Goal: Transaction & Acquisition: Register for event/course

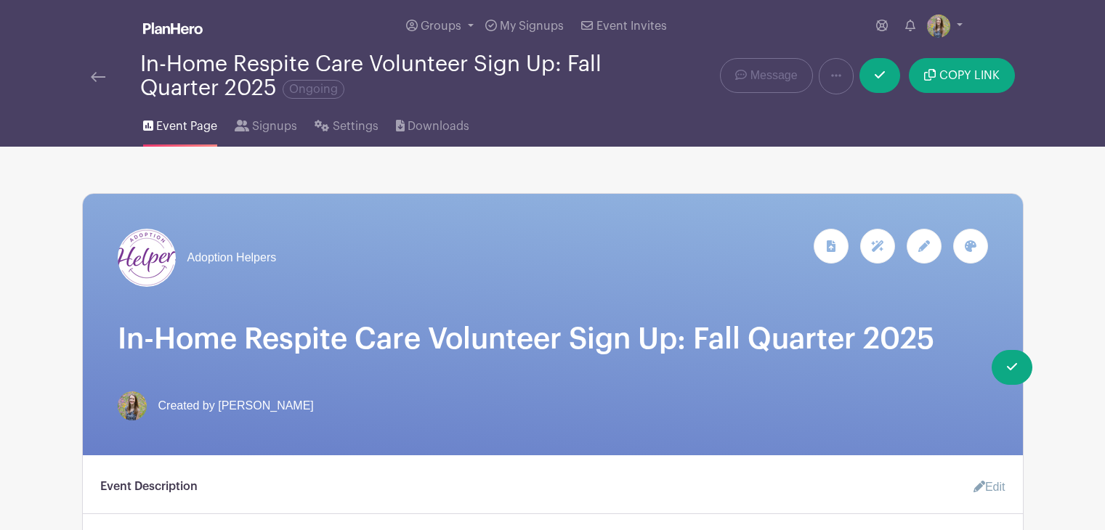
scroll to position [914, 0]
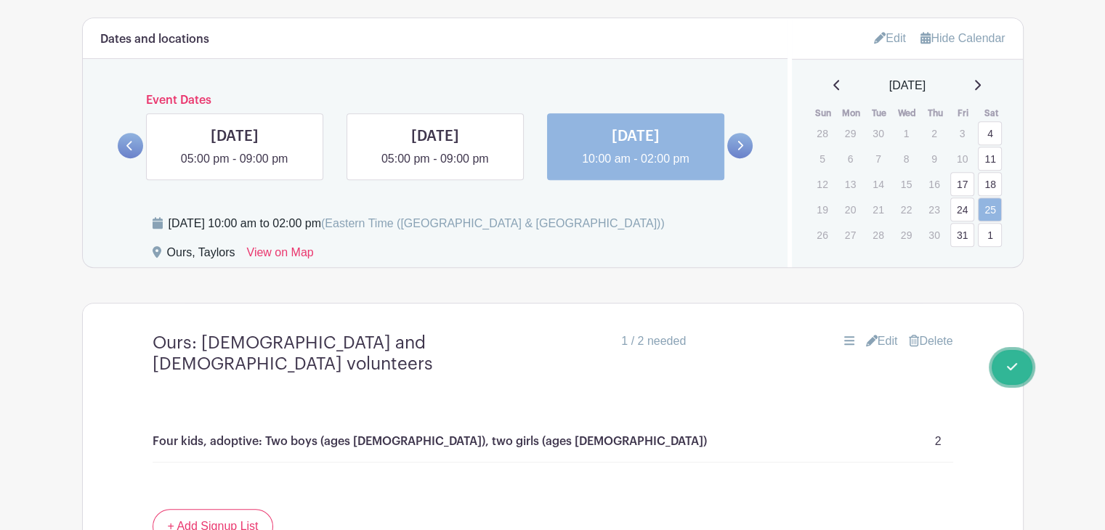
click at [0, 0] on span "Switch to Signup Mode" at bounding box center [0, 0] width 0 height 0
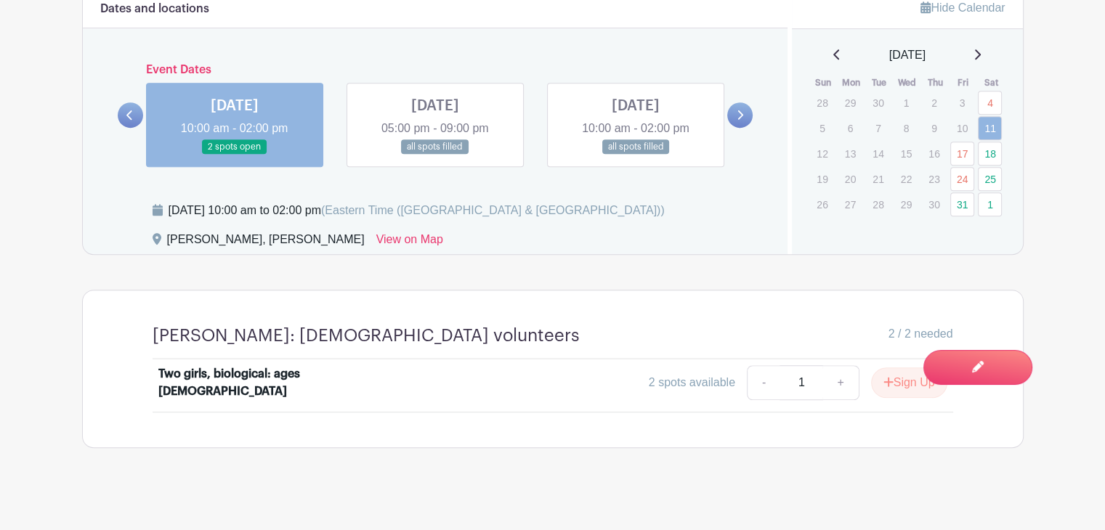
scroll to position [914, 0]
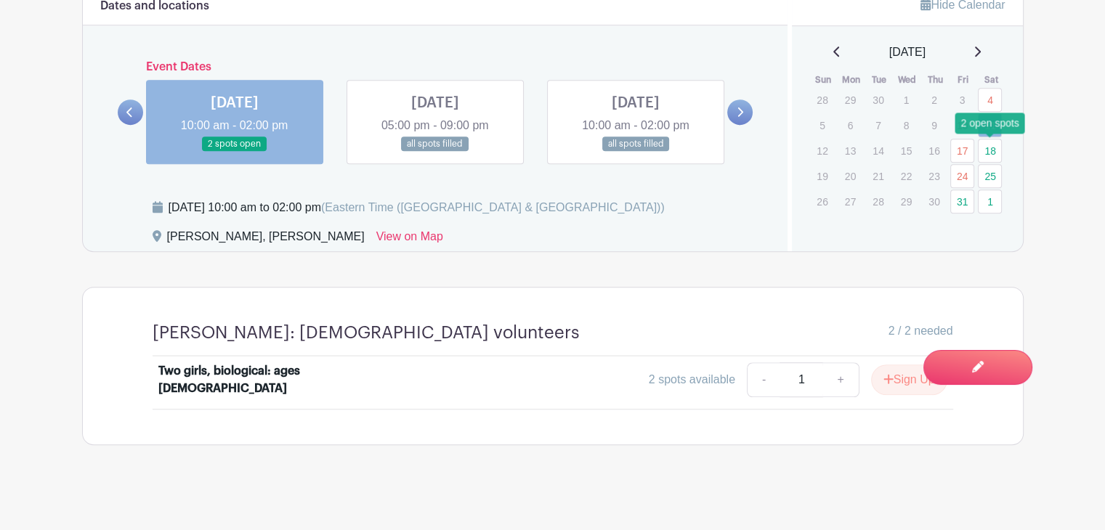
click at [995, 153] on link "18" at bounding box center [990, 151] width 24 height 24
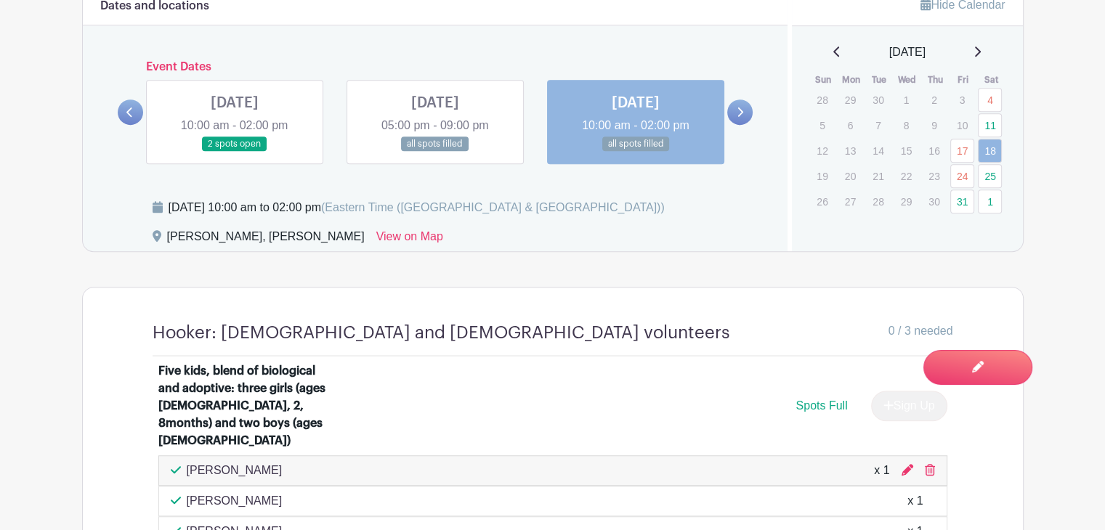
click at [739, 107] on icon at bounding box center [740, 112] width 7 height 11
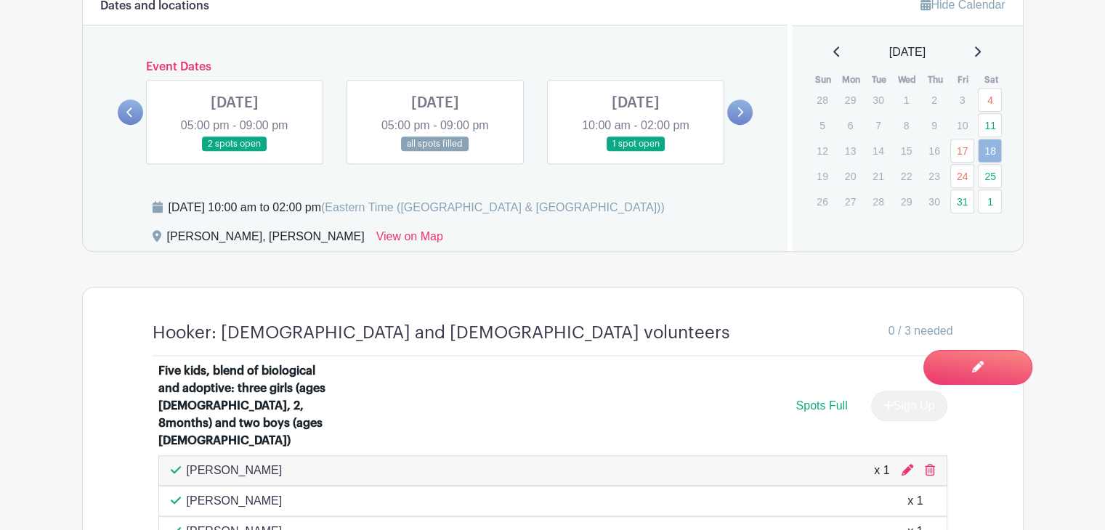
click at [636, 152] on link at bounding box center [636, 152] width 0 height 0
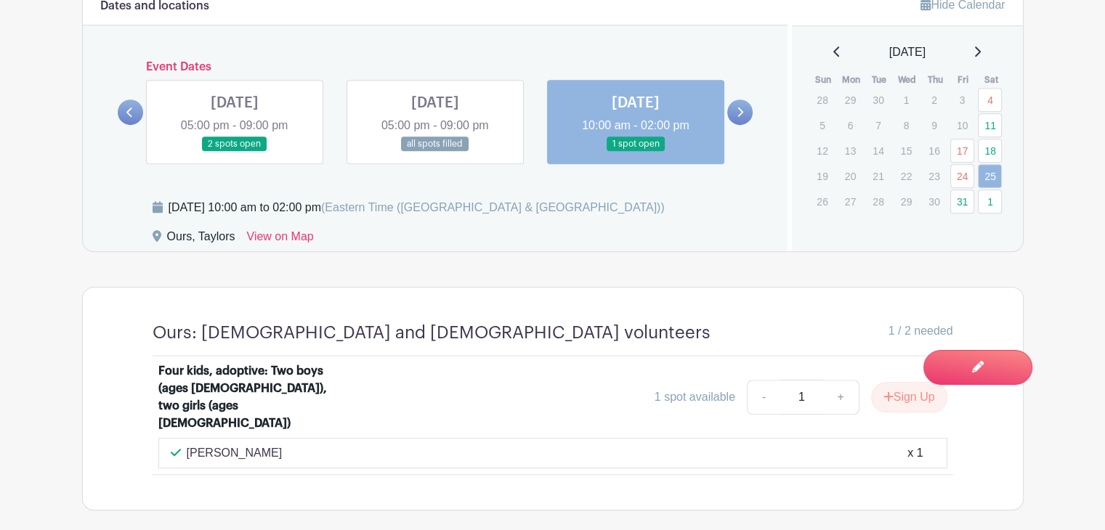
click at [738, 107] on icon at bounding box center [740, 112] width 7 height 11
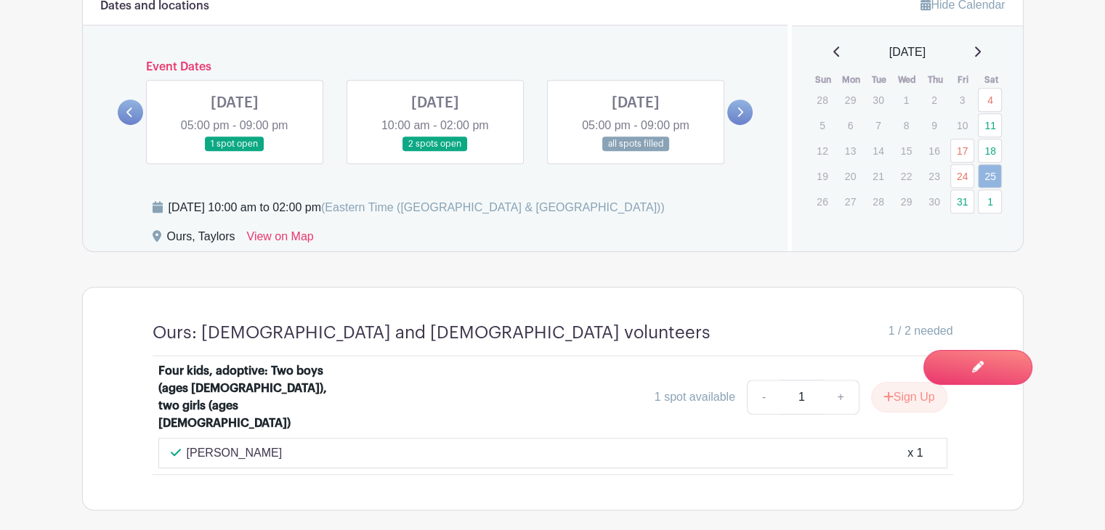
click at [235, 152] on link at bounding box center [235, 152] width 0 height 0
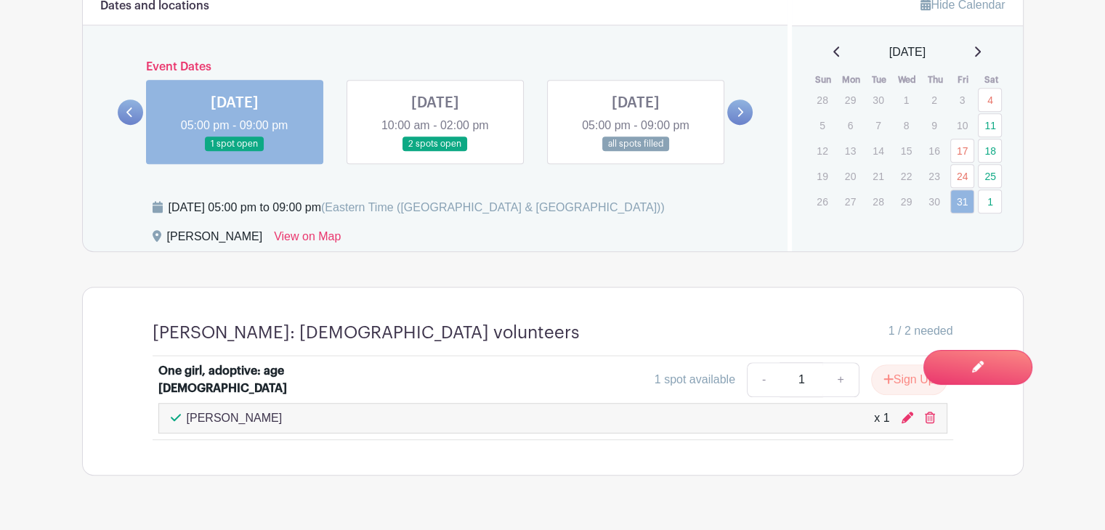
click at [435, 152] on link at bounding box center [435, 152] width 0 height 0
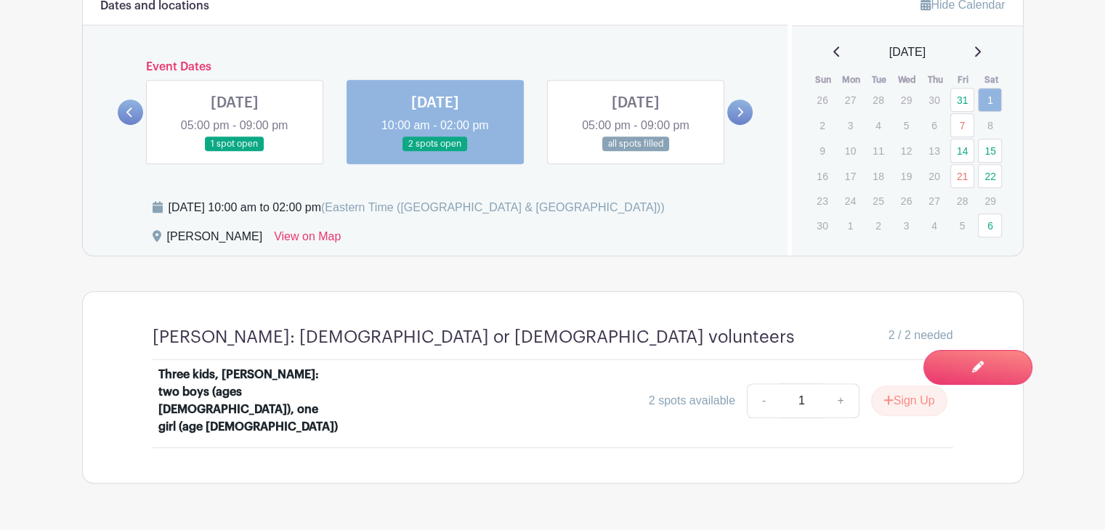
click at [132, 112] on icon at bounding box center [129, 112] width 7 height 11
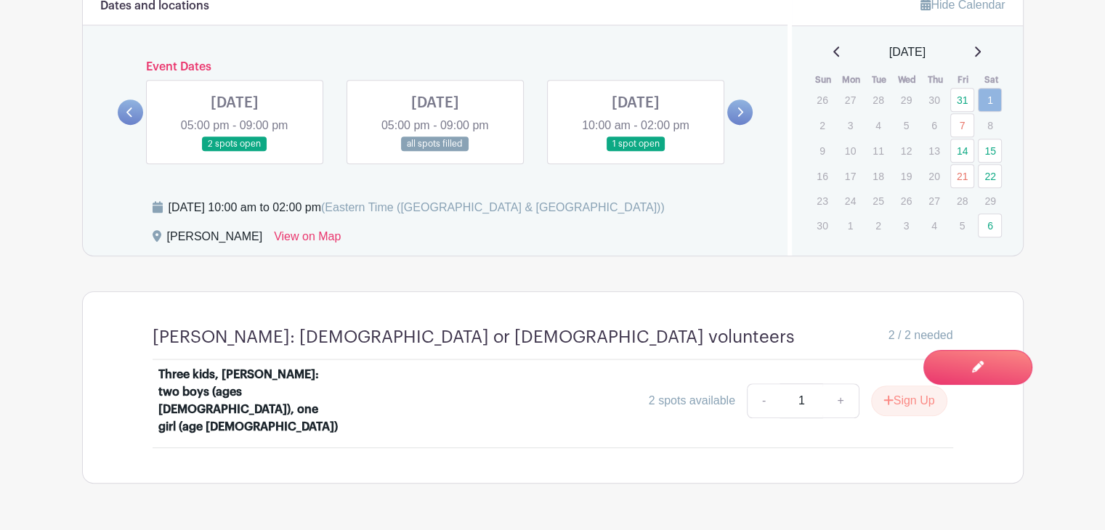
click at [131, 117] on icon at bounding box center [129, 112] width 7 height 11
click at [833, 50] on icon at bounding box center [836, 52] width 7 height 12
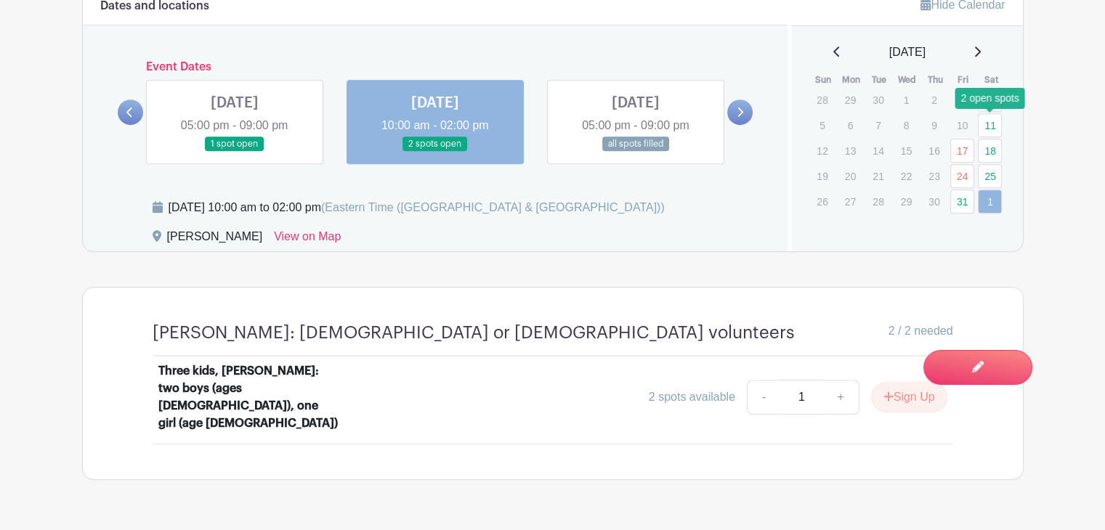
click at [988, 125] on link "11" at bounding box center [990, 125] width 24 height 24
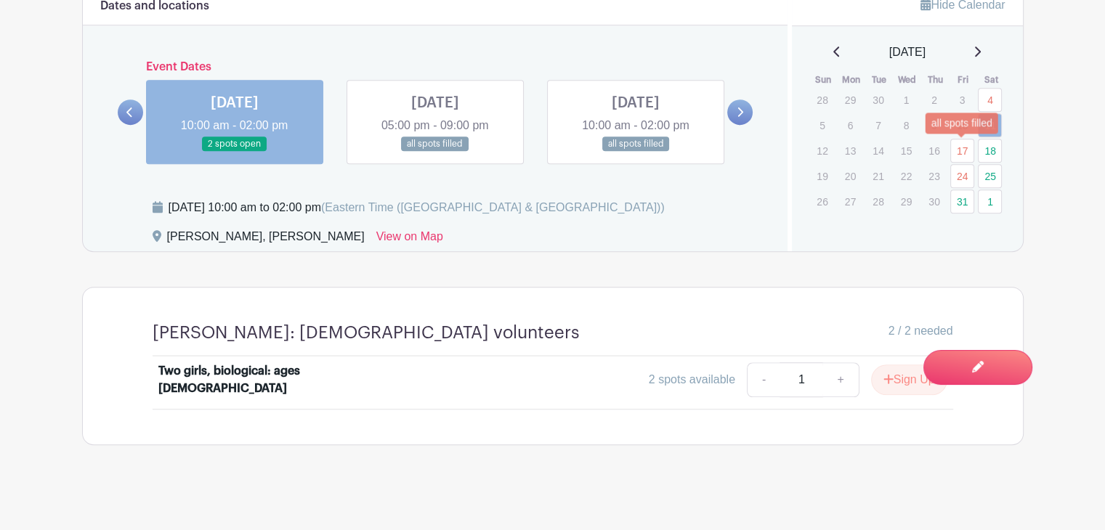
click at [961, 155] on link "17" at bounding box center [962, 151] width 24 height 24
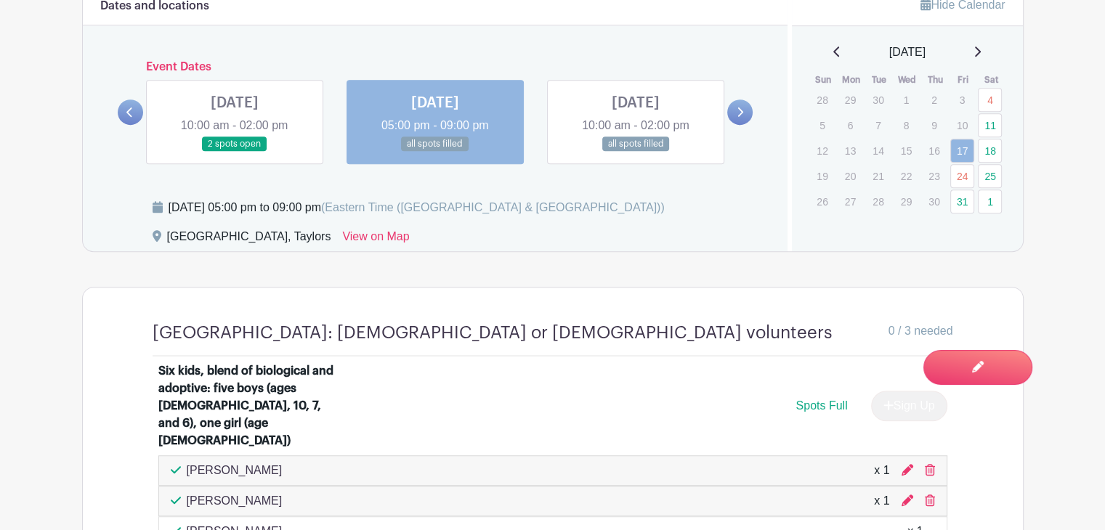
click at [636, 152] on link at bounding box center [636, 152] width 0 height 0
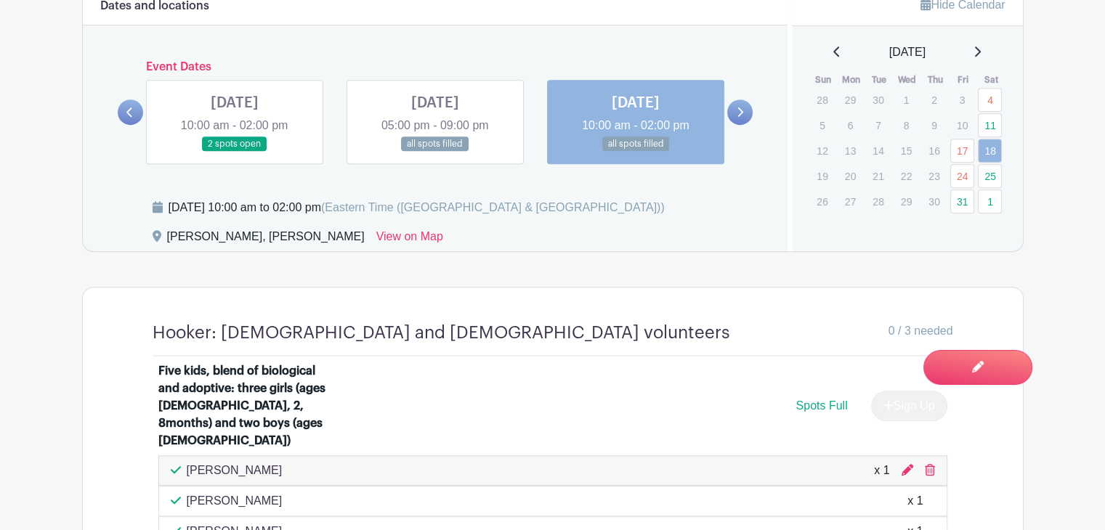
click at [734, 119] on link at bounding box center [739, 112] width 25 height 25
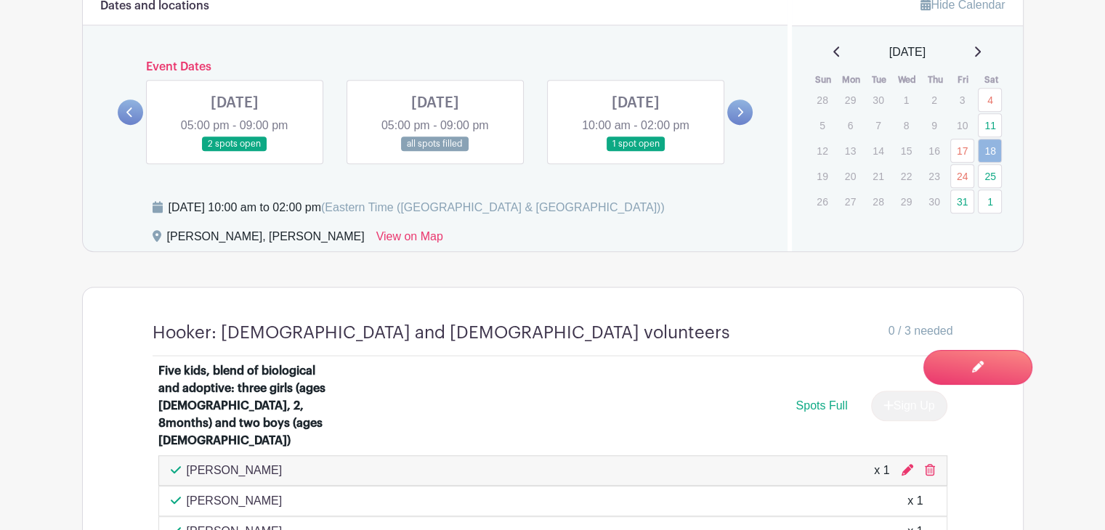
click at [235, 152] on link at bounding box center [235, 152] width 0 height 0
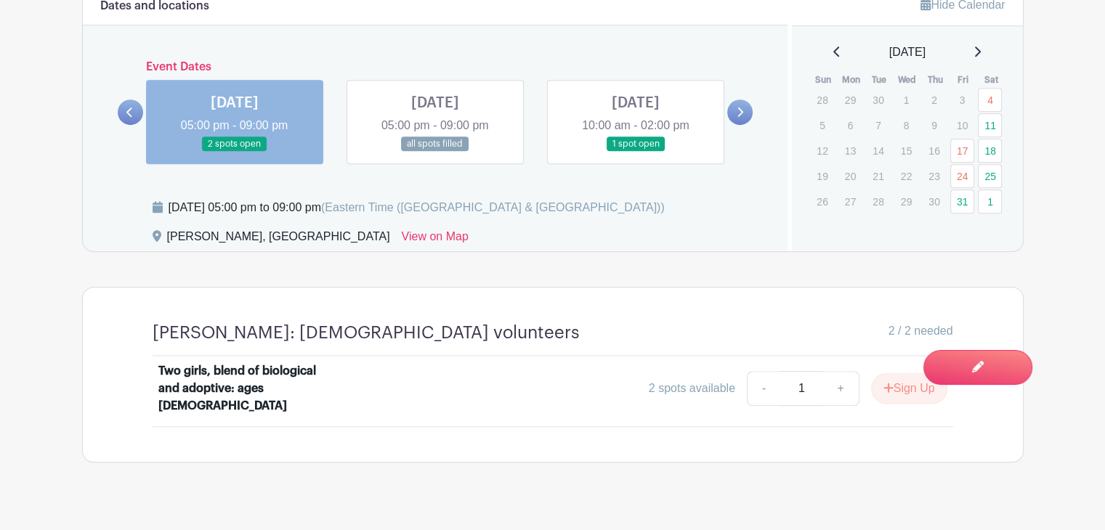
click at [435, 152] on link at bounding box center [435, 152] width 0 height 0
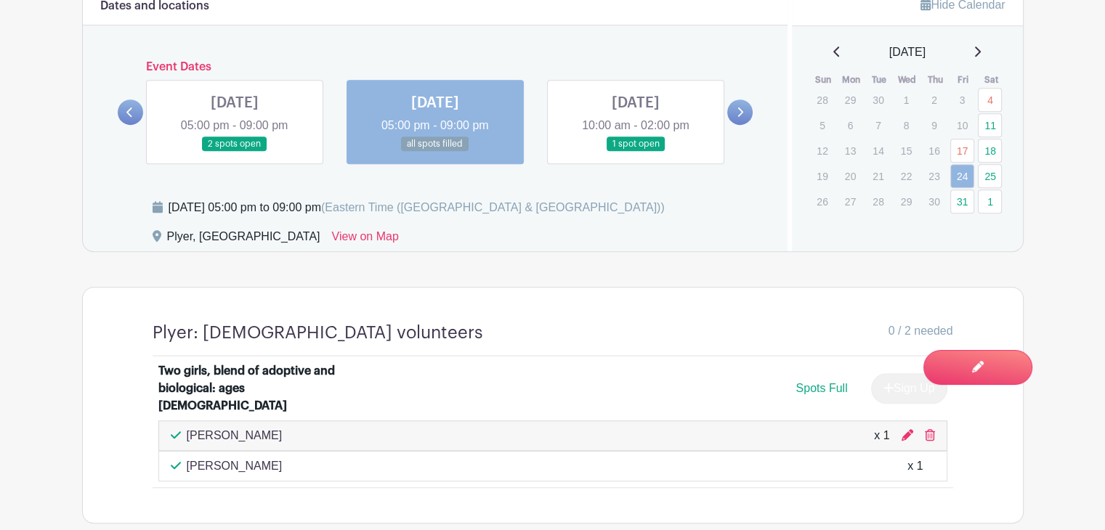
click at [636, 152] on link at bounding box center [636, 152] width 0 height 0
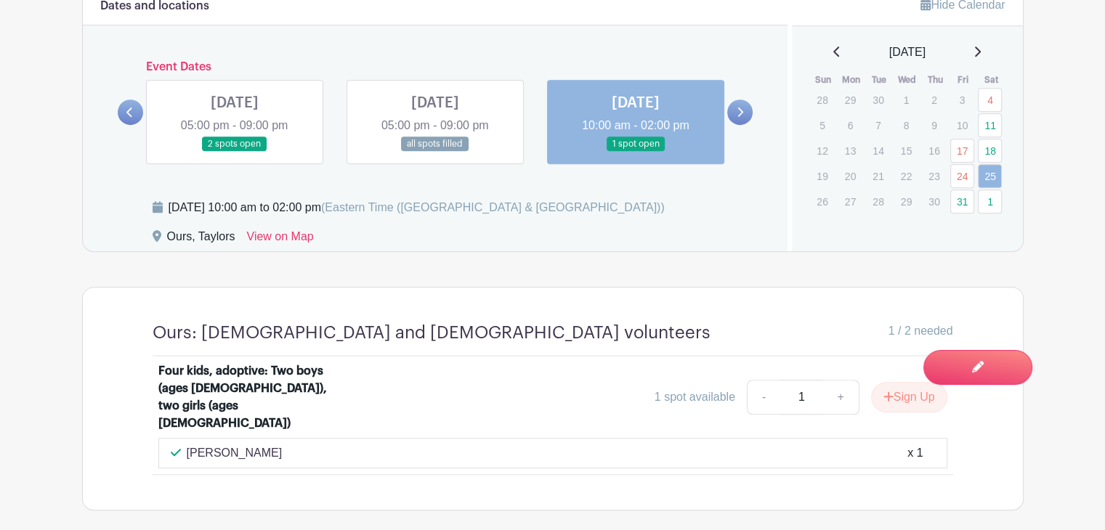
click at [741, 112] on icon at bounding box center [741, 112] width 6 height 9
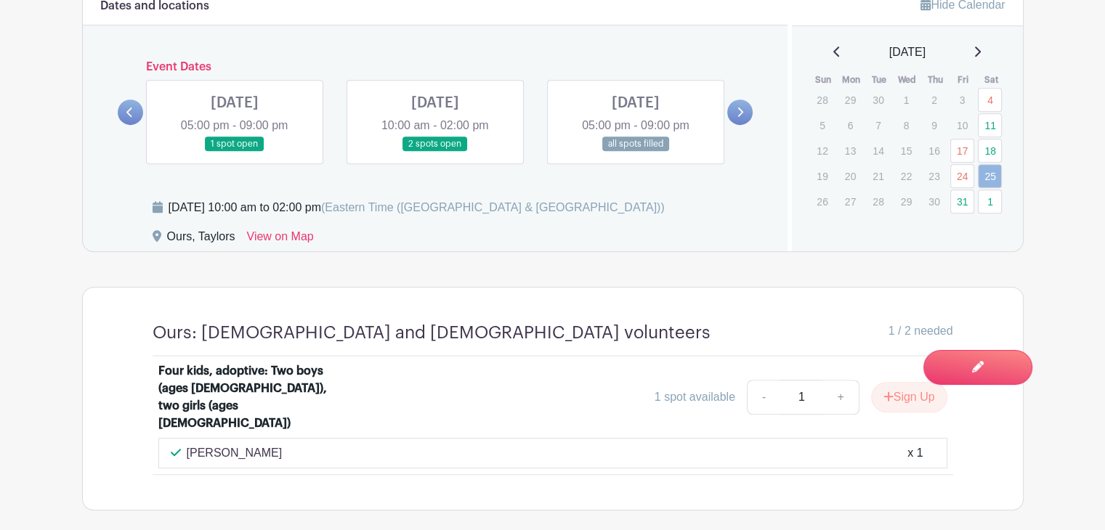
click at [235, 152] on link at bounding box center [235, 152] width 0 height 0
